Goal: Task Accomplishment & Management: Use online tool/utility

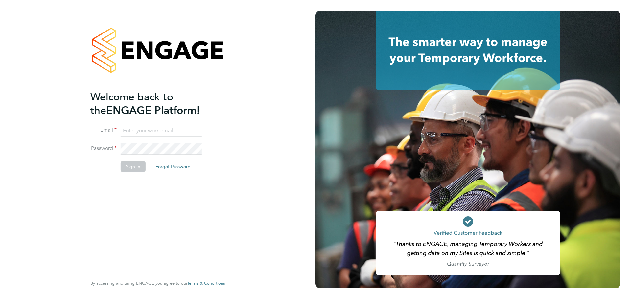
click at [154, 133] on input at bounding box center [161, 131] width 81 height 12
type input "daniel.smith@countrysidepartnerships.com"
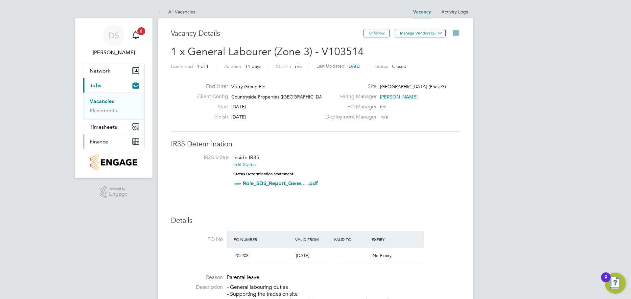
click at [106, 138] on button "Finance" at bounding box center [113, 141] width 61 height 14
click at [108, 130] on link "Invoices & Credit Notes" at bounding box center [110, 134] width 41 height 13
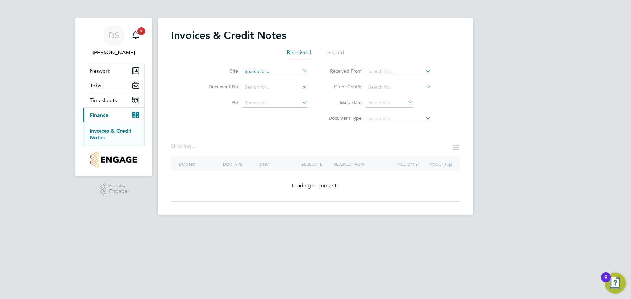
click at [252, 71] on input at bounding box center [274, 71] width 65 height 9
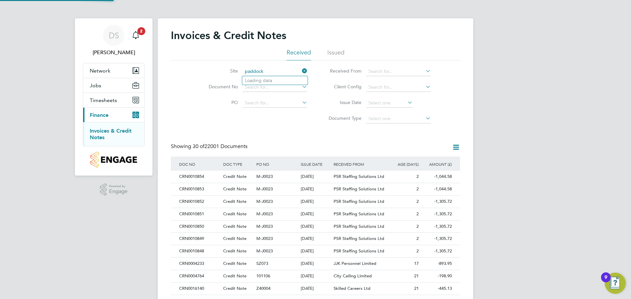
scroll to position [12, 45]
click at [259, 76] on li "Paddock Wood" at bounding box center [274, 80] width 65 height 9
type input "Paddock Wood"
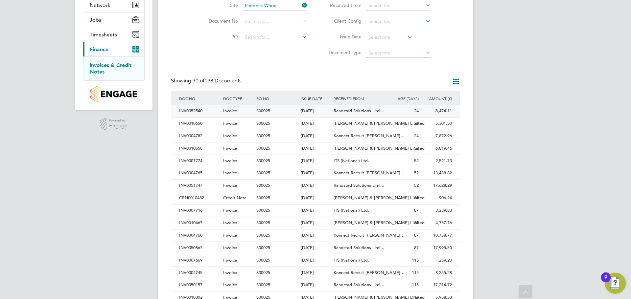
click at [350, 111] on span "Randstad Solutions Limi…" at bounding box center [358, 111] width 51 height 6
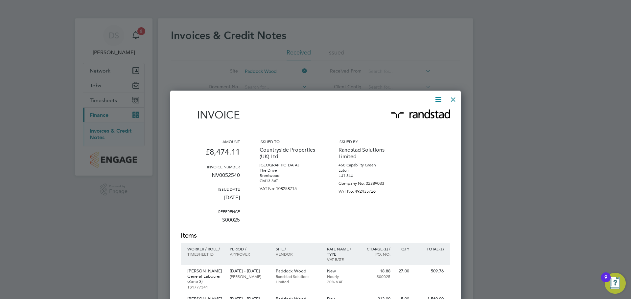
click at [451, 96] on div at bounding box center [453, 98] width 12 height 12
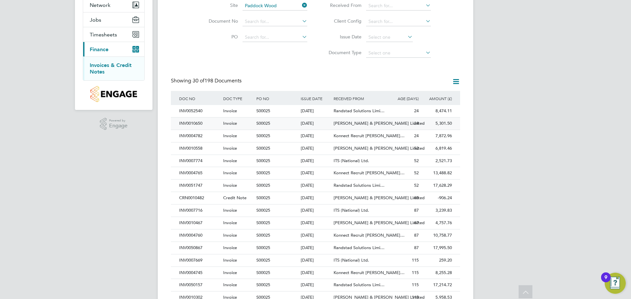
click at [393, 126] on div "24" at bounding box center [403, 124] width 33 height 12
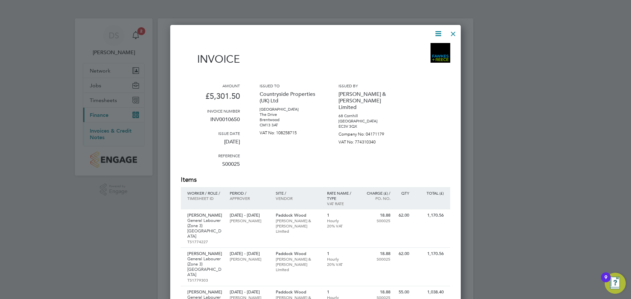
click at [453, 36] on div at bounding box center [453, 32] width 12 height 12
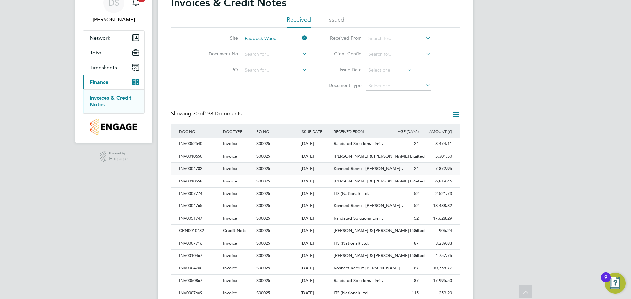
click at [383, 166] on div "Konnect Recruit [PERSON_NAME]…" at bounding box center [359, 169] width 55 height 12
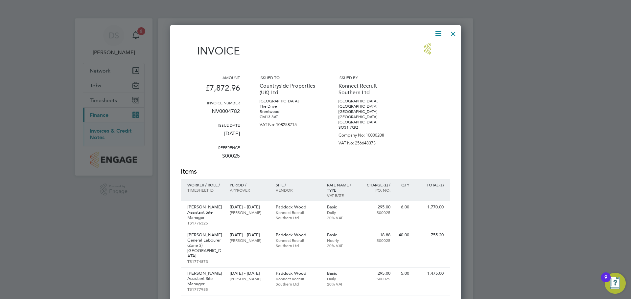
click at [451, 35] on div at bounding box center [453, 32] width 12 height 12
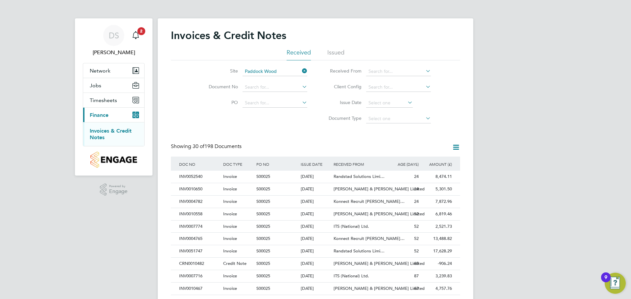
click at [300, 72] on icon at bounding box center [300, 70] width 0 height 9
